Goal: Task Accomplishment & Management: Use online tool/utility

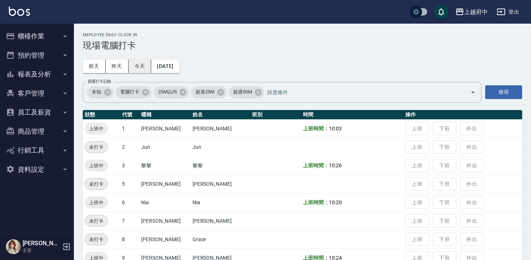
scroll to position [36, 0]
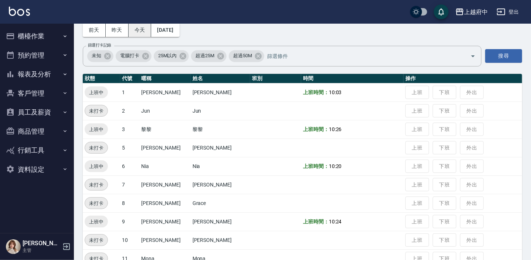
click at [136, 34] on button "今天" at bounding box center [140, 30] width 23 height 14
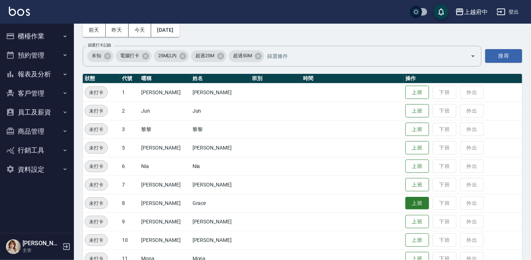
click at [406, 204] on button "上班" at bounding box center [418, 203] width 24 height 13
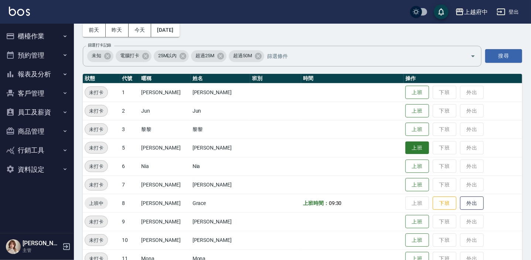
click at [410, 148] on button "上班" at bounding box center [418, 148] width 24 height 13
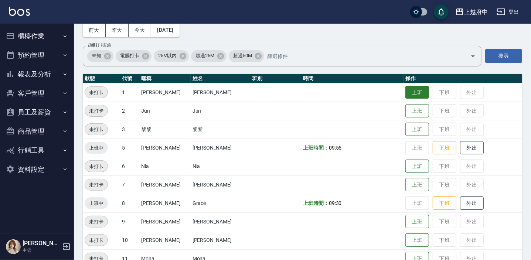
click at [411, 89] on button "上班" at bounding box center [418, 92] width 24 height 13
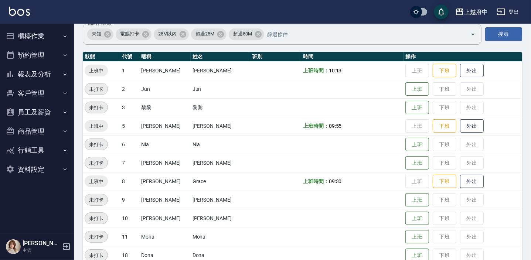
scroll to position [104, 0]
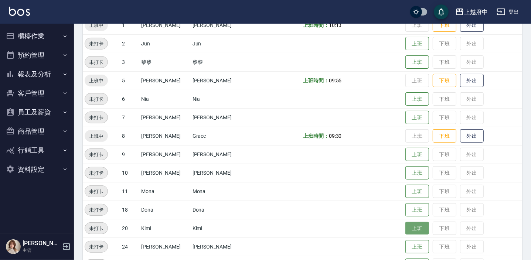
click at [407, 231] on button "上班" at bounding box center [418, 228] width 24 height 13
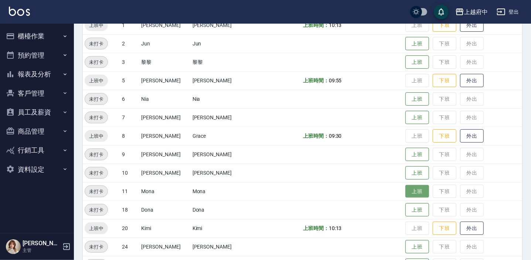
click at [414, 193] on button "上班" at bounding box center [418, 191] width 24 height 13
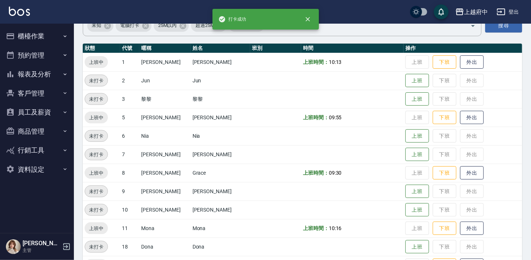
scroll to position [238, 0]
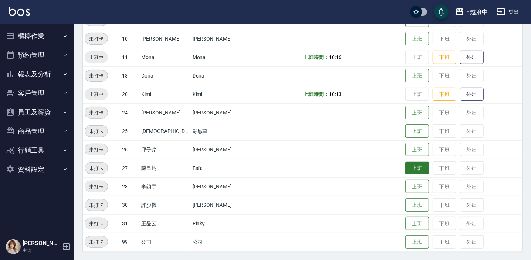
click at [410, 165] on button "上班" at bounding box center [418, 168] width 24 height 13
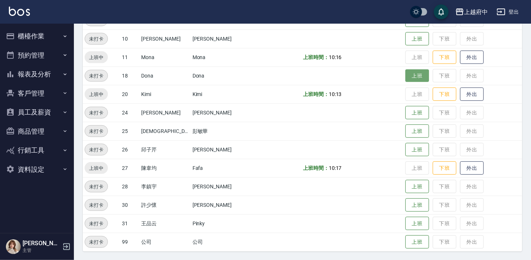
click at [407, 79] on button "上班" at bounding box center [418, 76] width 24 height 13
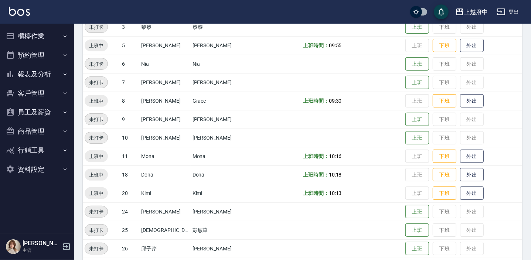
scroll to position [104, 0]
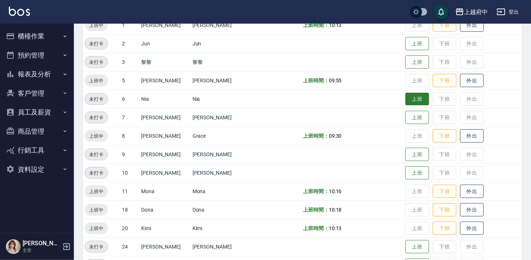
click at [407, 102] on button "上班" at bounding box center [418, 99] width 24 height 13
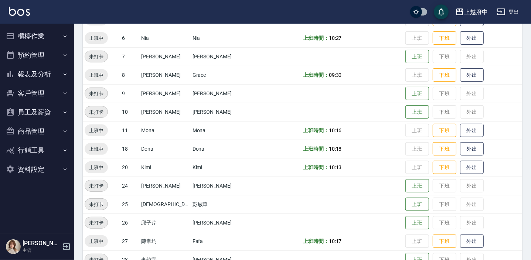
scroll to position [238, 0]
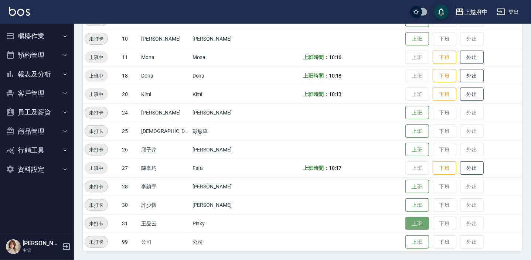
click at [407, 225] on button "上班" at bounding box center [418, 223] width 24 height 13
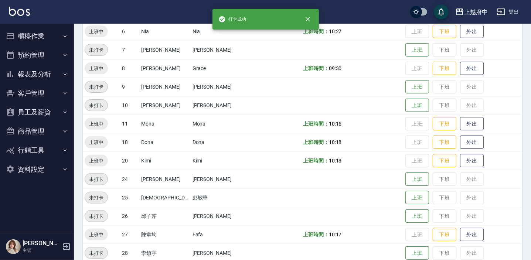
scroll to position [170, 0]
